Goal: Task Accomplishment & Management: Manage account settings

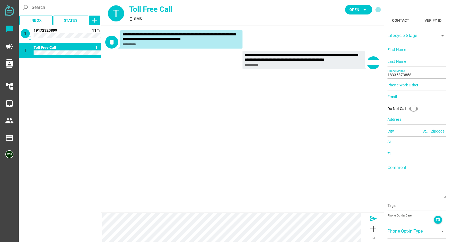
click at [372, 218] on icon at bounding box center [373, 218] width 9 height 9
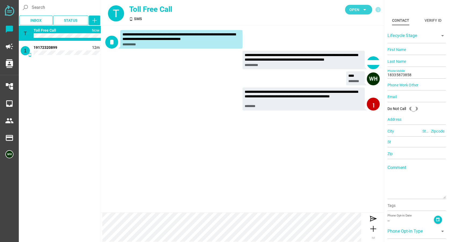
click at [363, 10] on icon "arrow_drop_down" at bounding box center [364, 9] width 6 height 6
click at [350, 59] on div "Closed" at bounding box center [356, 59] width 23 height 5
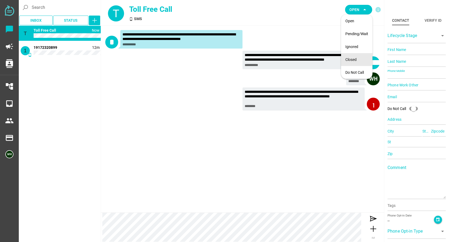
type input "19172320899"
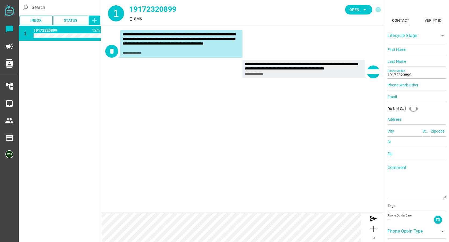
drag, startPoint x: 177, startPoint y: 10, endPoint x: 145, endPoint y: 12, distance: 31.4
click at [145, 12] on div "19172320899" at bounding box center [194, 9] width 131 height 11
copy div "2320899"
click at [354, 13] on span "Open arrow_drop_down" at bounding box center [358, 10] width 19 height 8
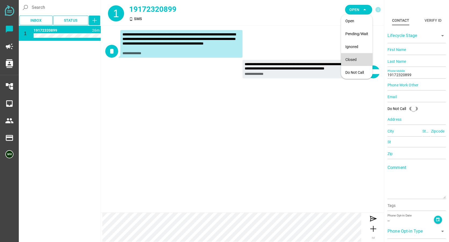
click at [352, 57] on div "Closed" at bounding box center [356, 59] width 23 height 9
